Goal: Information Seeking & Learning: Compare options

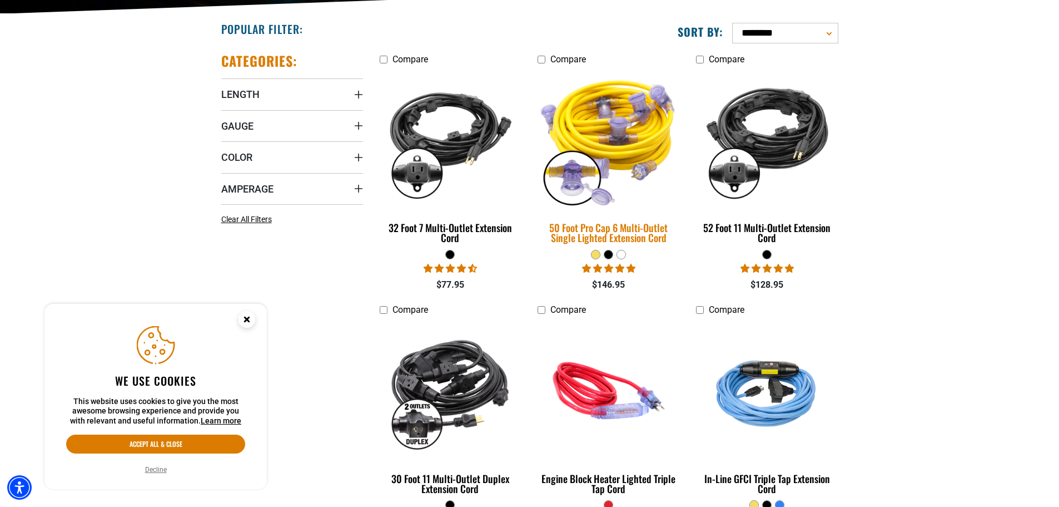
scroll to position [334, 0]
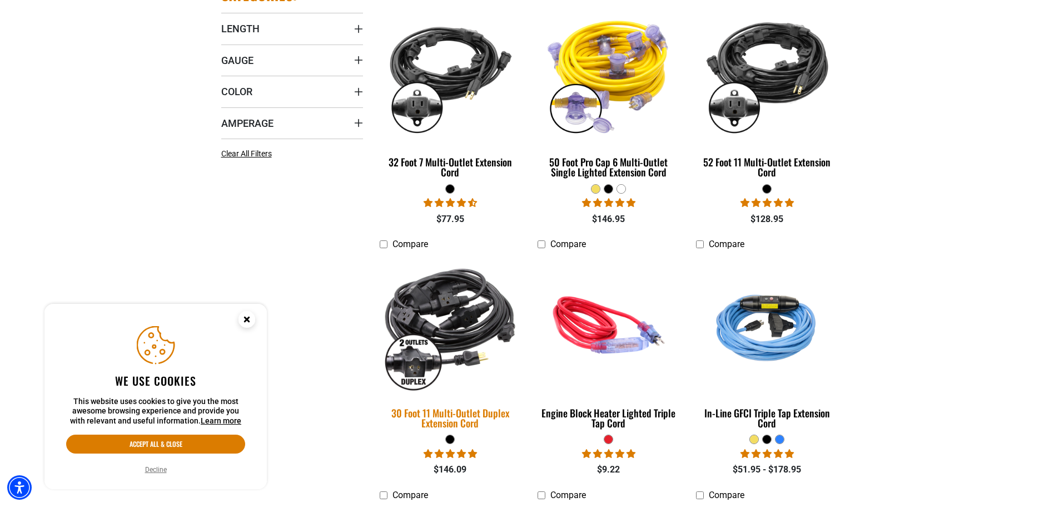
click at [462, 321] on img at bounding box center [451, 325] width 156 height 142
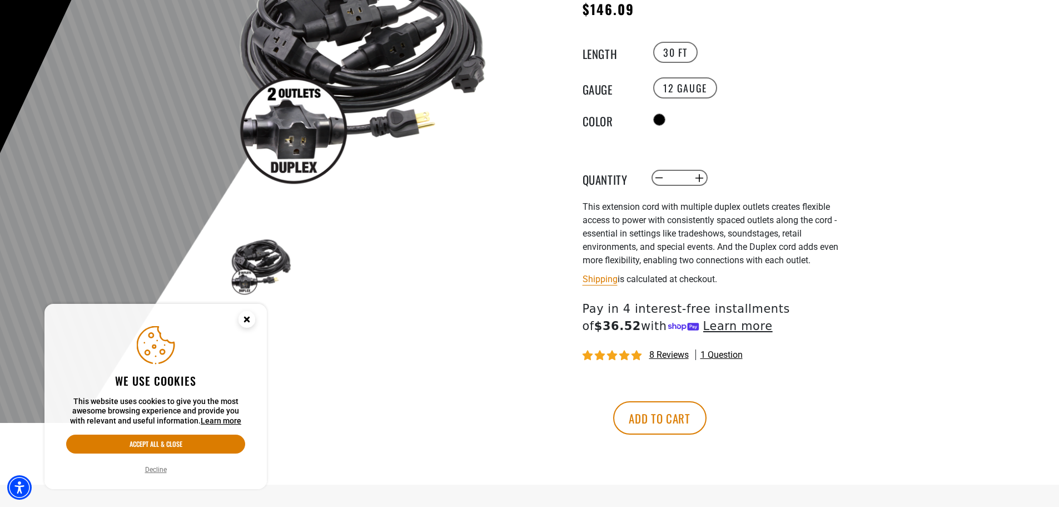
scroll to position [222, 0]
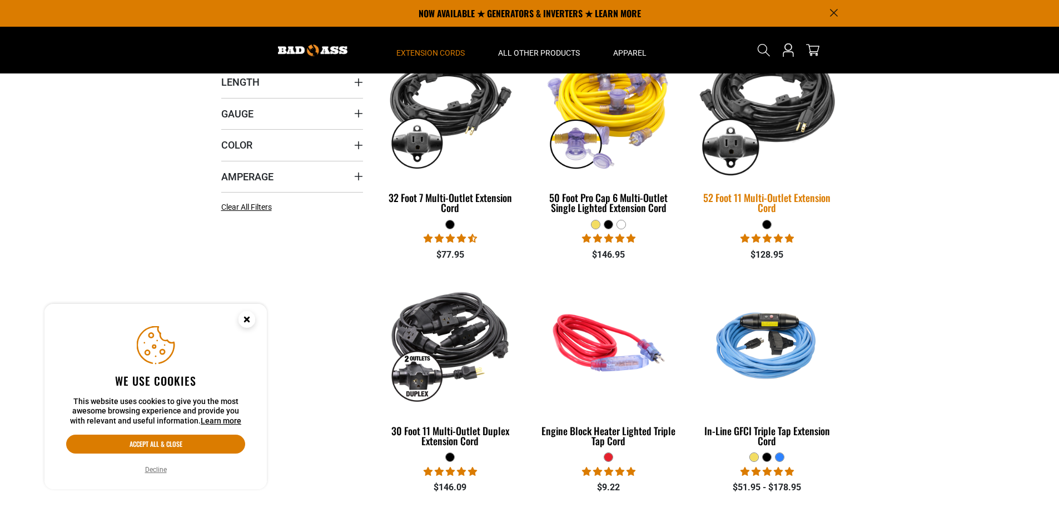
scroll to position [278, 0]
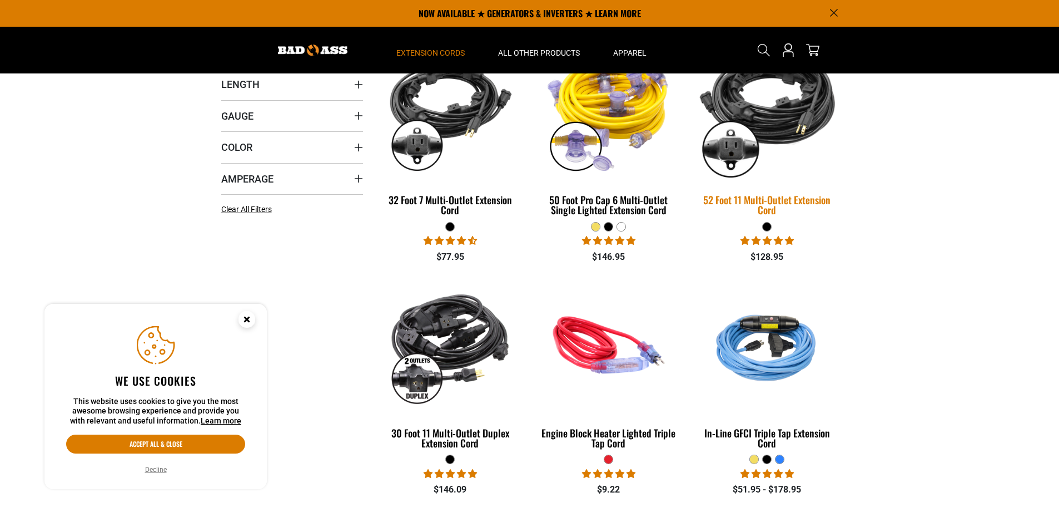
click at [789, 116] on img at bounding box center [768, 112] width 156 height 142
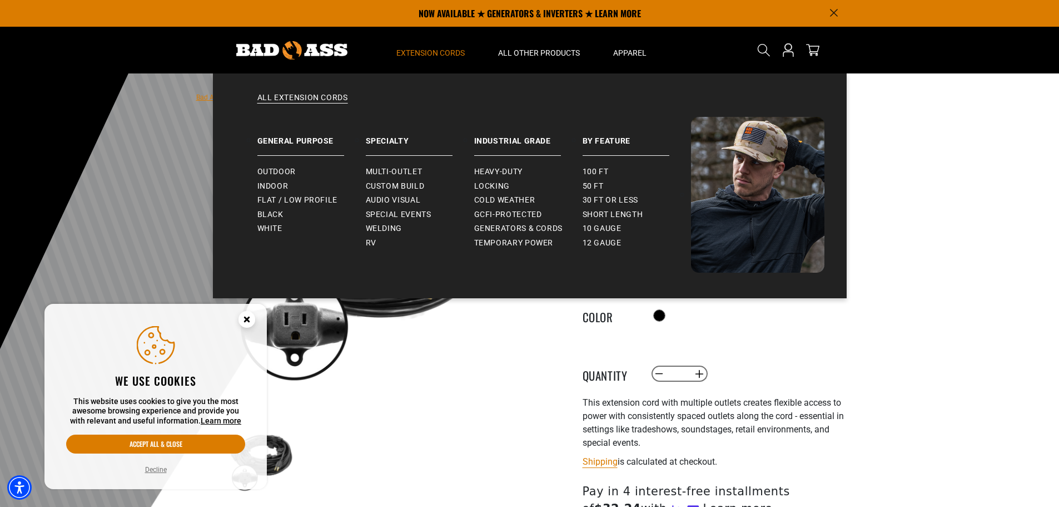
click at [455, 54] on span "Extension Cords" at bounding box center [431, 53] width 68 height 10
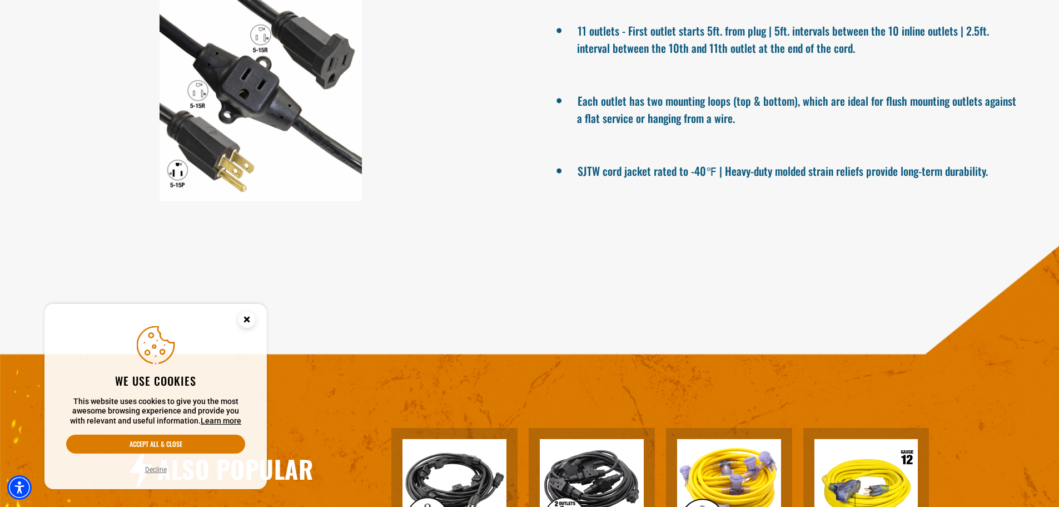
scroll to position [1057, 0]
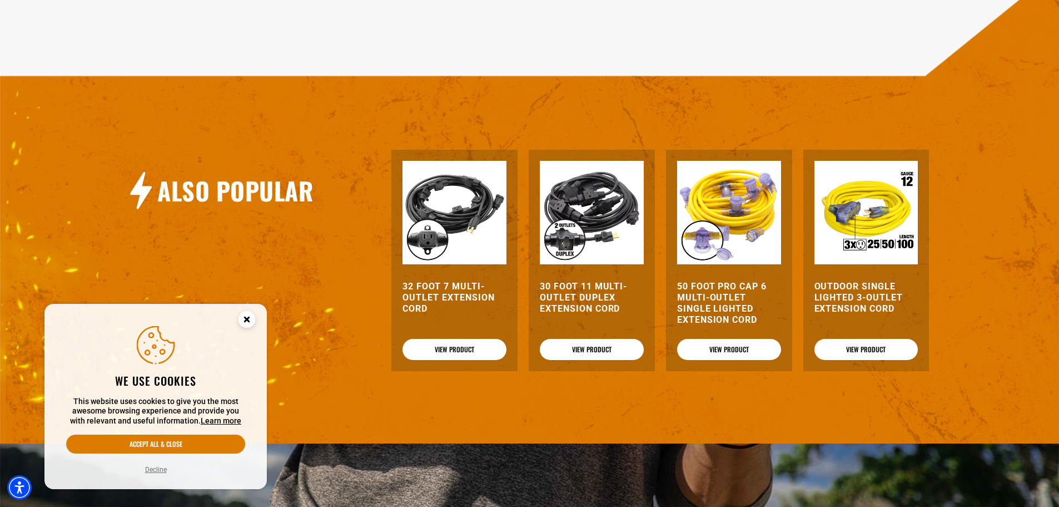
click at [701, 204] on img at bounding box center [729, 213] width 104 height 104
